Goal: Answer question/provide support: Share knowledge or assist other users

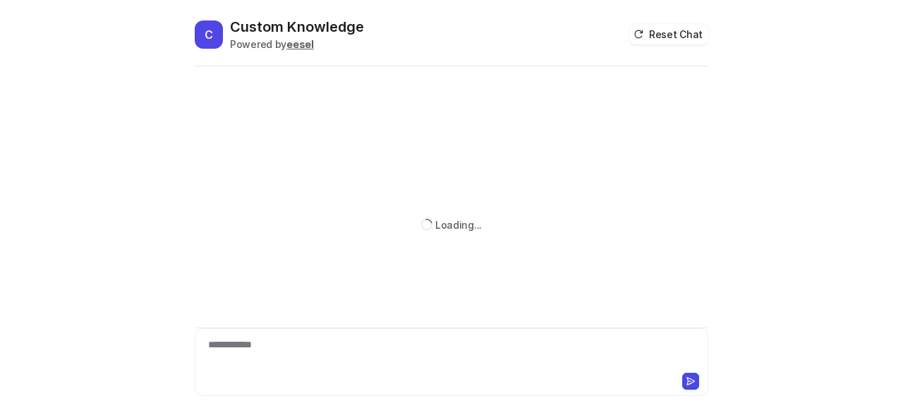
click at [316, 370] on div at bounding box center [451, 380] width 506 height 20
click at [313, 358] on div at bounding box center [451, 353] width 507 height 32
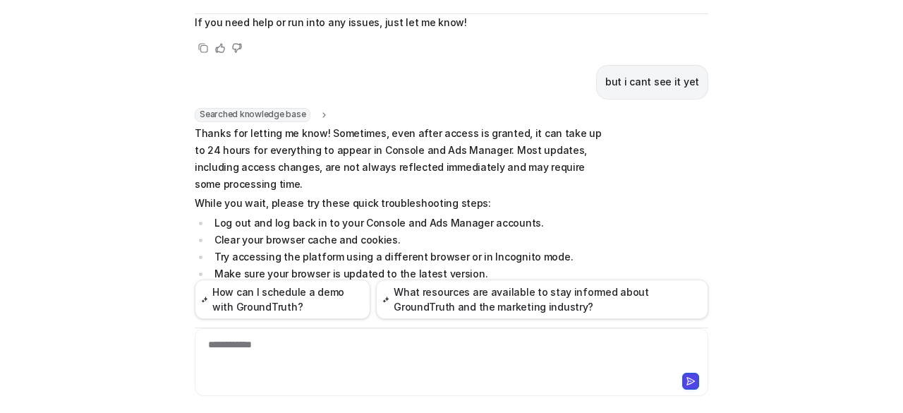
scroll to position [581, 0]
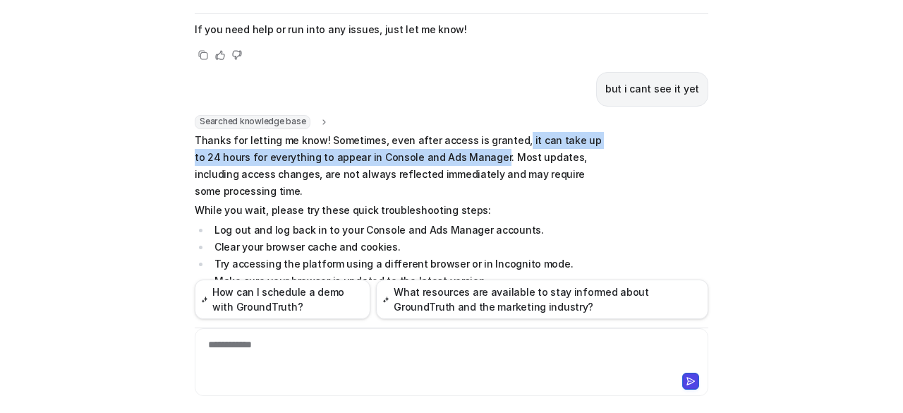
drag, startPoint x: 502, startPoint y: 137, endPoint x: 460, endPoint y: 159, distance: 47.6
click at [460, 159] on p "Thanks for letting me know! Sometimes, even after access is granted, it can tak…" at bounding box center [401, 166] width 413 height 68
copy p "it can take up to 24 hours for everything to appear in Console and Ads Manager"
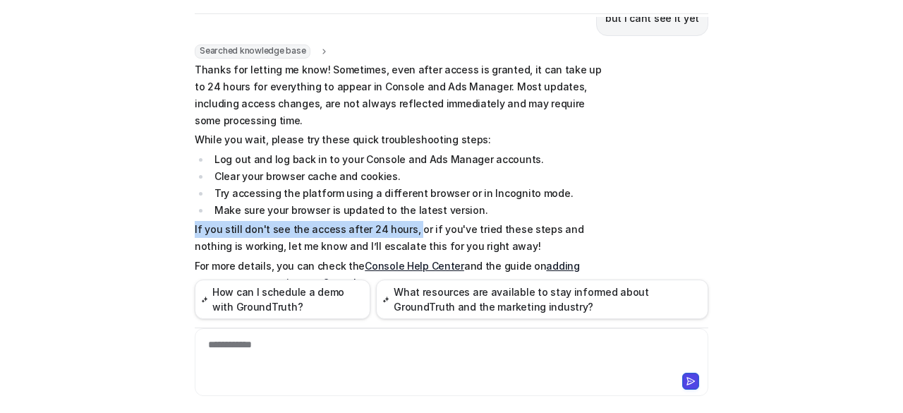
drag, startPoint x: 190, startPoint y: 226, endPoint x: 400, endPoint y: 228, distance: 210.2
click at [400, 228] on p "If you still don't see the access after 24 hours, or if you've tried these step…" at bounding box center [401, 238] width 413 height 34
copy p "If you still don't see the access after 24 hours,"
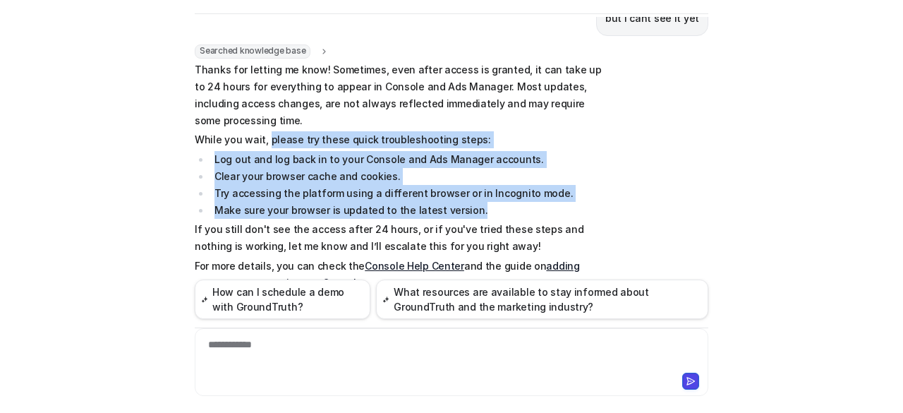
drag, startPoint x: 260, startPoint y: 136, endPoint x: 474, endPoint y: 210, distance: 226.2
click at [474, 210] on span "Thanks for letting me know! Sometimes, even after access is granted, it can tak…" at bounding box center [401, 186] width 413 height 250
copy span "please try these quick troubleshooting steps: Log out and log back in to your C…"
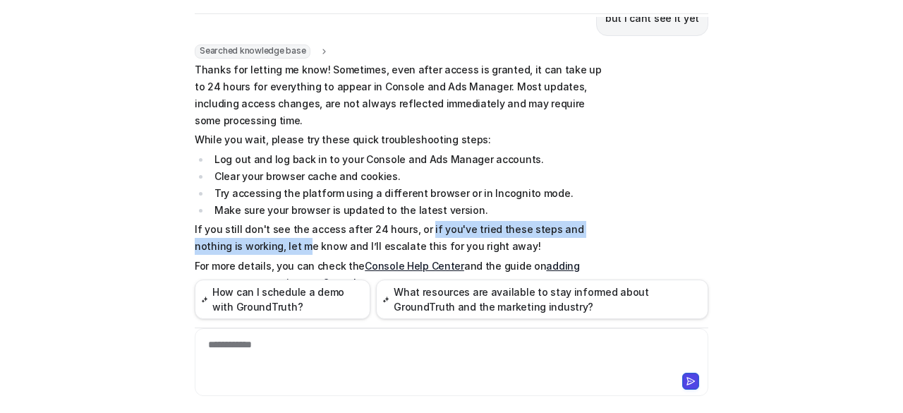
drag, startPoint x: 411, startPoint y: 224, endPoint x: 253, endPoint y: 244, distance: 159.3
click at [253, 244] on p "If you still don't see the access after 24 hours, or if you've tried these step…" at bounding box center [401, 238] width 413 height 34
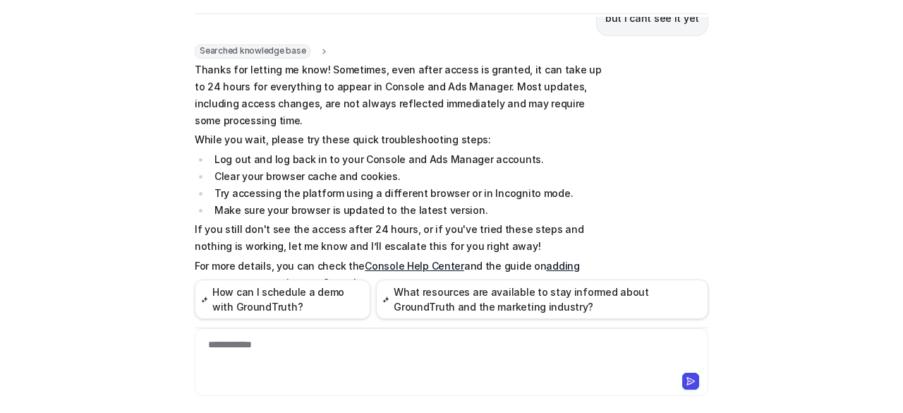
click at [330, 236] on p "If you still don't see the access after 24 hours, or if you've tried these step…" at bounding box center [401, 238] width 413 height 34
click at [402, 227] on p "If you still don't see the access after 24 hours, or if you've tried these step…" at bounding box center [401, 238] width 413 height 34
drag, startPoint x: 229, startPoint y: 241, endPoint x: 284, endPoint y: 240, distance: 54.3
click at [284, 240] on p "If you still don't see the access after 24 hours, or if you've tried these step…" at bounding box center [401, 238] width 413 height 34
copy p "let me know"
